Goal: Information Seeking & Learning: Learn about a topic

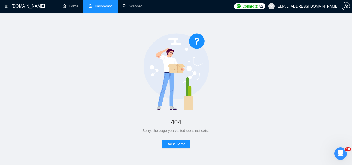
click at [97, 7] on link "Dashboard" at bounding box center [101, 6] width 24 height 4
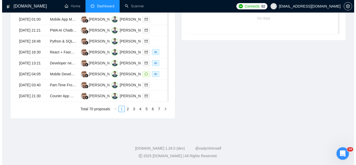
scroll to position [260, 0]
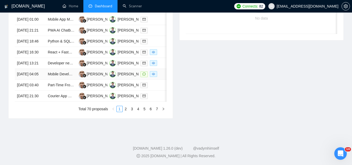
click at [59, 80] on td "Mobile Developer Needed for Social MVP on iOS/Android" at bounding box center [61, 74] width 31 height 11
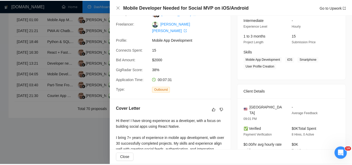
scroll to position [0, 0]
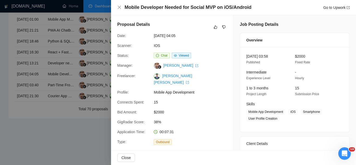
click at [106, 20] on div at bounding box center [178, 82] width 356 height 165
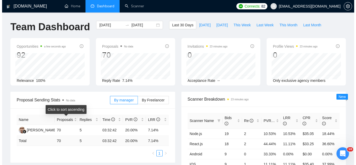
scroll to position [130, 0]
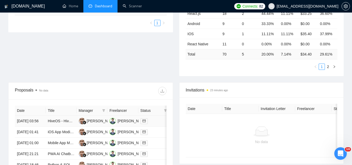
click at [52, 127] on td "HiveOS - Hive Routing" at bounding box center [61, 121] width 31 height 11
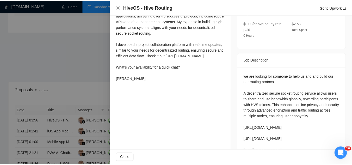
scroll to position [182, 0]
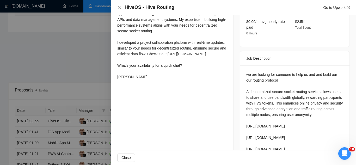
click at [80, 35] on div at bounding box center [178, 82] width 356 height 165
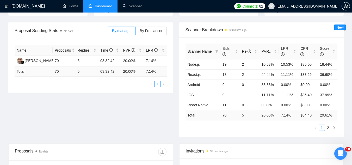
scroll to position [0, 0]
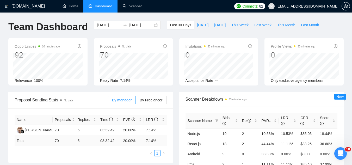
click at [301, 6] on span "[EMAIL_ADDRESS][DOMAIN_NAME]" at bounding box center [308, 6] width 62 height 0
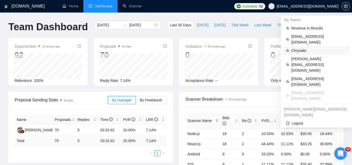
click at [296, 48] on span "Chrysalis" at bounding box center [318, 51] width 55 height 6
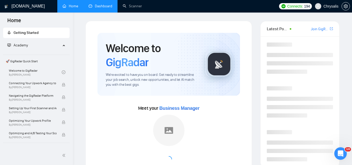
click at [106, 8] on link "Dashboard" at bounding box center [101, 6] width 24 height 4
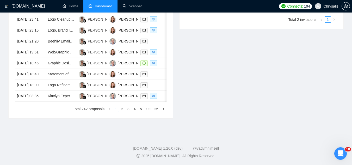
scroll to position [286, 0]
click at [67, 67] on td "Graphic Designer for Ecommerce Product Display Images" at bounding box center [61, 63] width 31 height 11
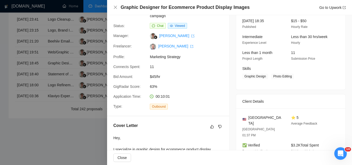
scroll to position [0, 0]
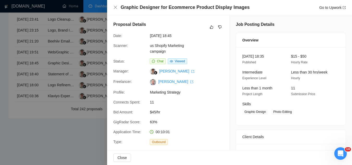
drag, startPoint x: 82, startPoint y: 156, endPoint x: 85, endPoint y: 145, distance: 11.6
click at [82, 156] on div at bounding box center [176, 82] width 352 height 165
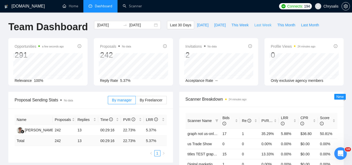
click at [254, 26] on span "Last Week" at bounding box center [262, 25] width 17 height 6
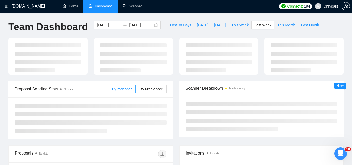
type input "[DATE]"
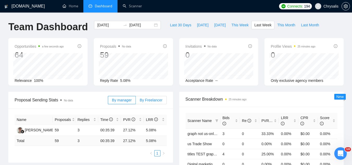
click at [152, 97] on label "By Freelancer" at bounding box center [151, 100] width 31 height 8
click at [136, 101] on input "By Freelancer" at bounding box center [136, 101] width 0 height 0
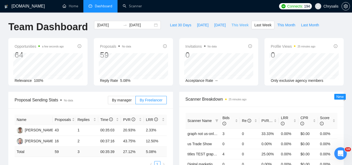
click at [231, 24] on span "This Week" at bounding box center [239, 25] width 17 height 6
type input "[DATE]"
